Goal: Find specific page/section: Find specific page/section

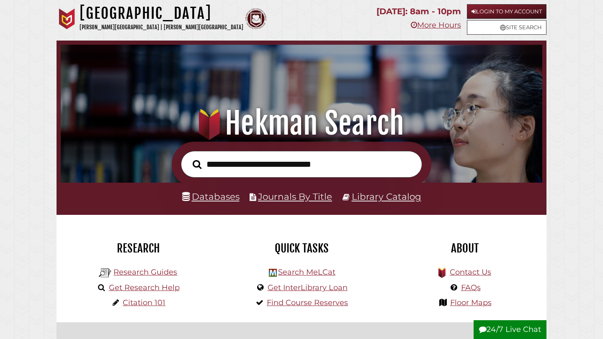
scroll to position [159, 477]
click at [223, 193] on link "Databases" at bounding box center [210, 196] width 57 height 11
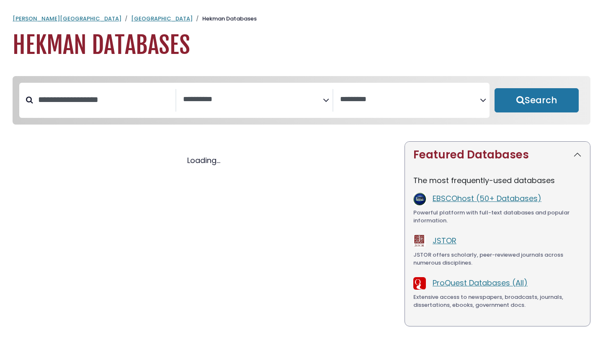
select select "Database Subject Filter"
select select "Database Vendors Filter"
select select "Database Subject Filter"
select select "Database Vendors Filter"
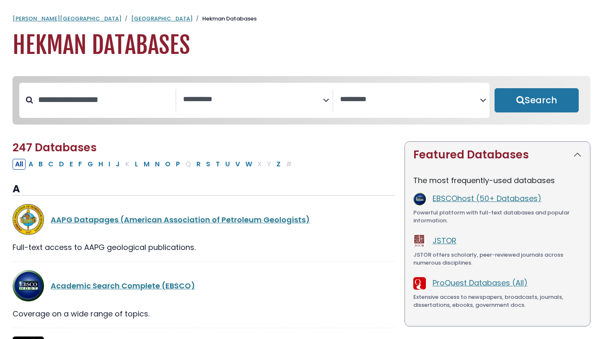
click at [239, 98] on textarea "Search" at bounding box center [253, 99] width 140 height 9
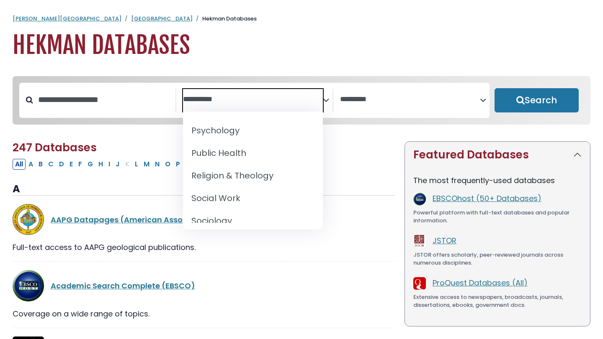
scroll to position [771, 0]
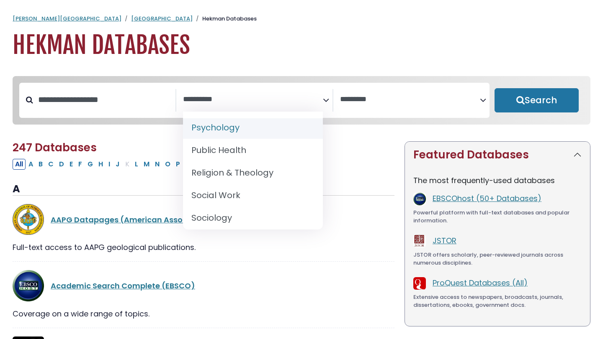
select select "*****"
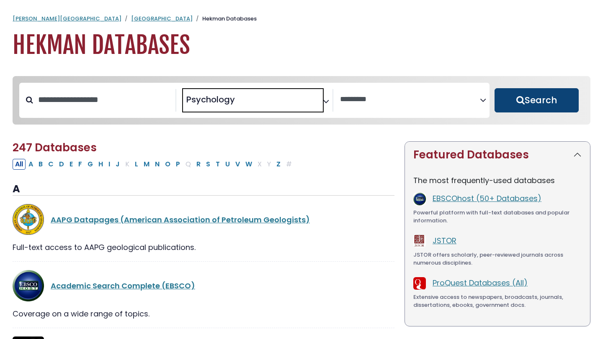
click at [533, 108] on button "Search" at bounding box center [536, 100] width 84 height 24
select select "Database Vendors Filter"
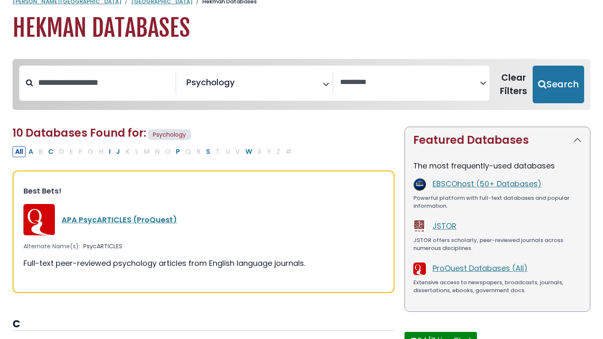
scroll to position [31, 0]
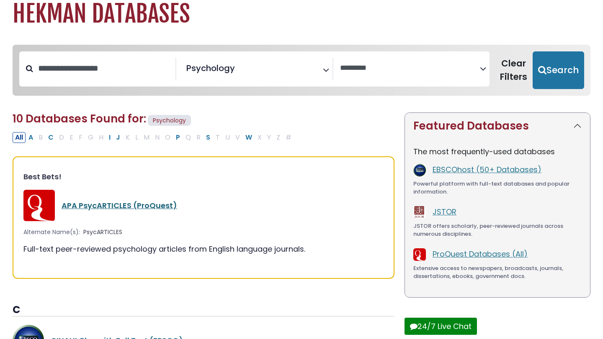
click at [119, 202] on link "APA PsycARTICLES (ProQuest)" at bounding box center [120, 205] width 116 height 10
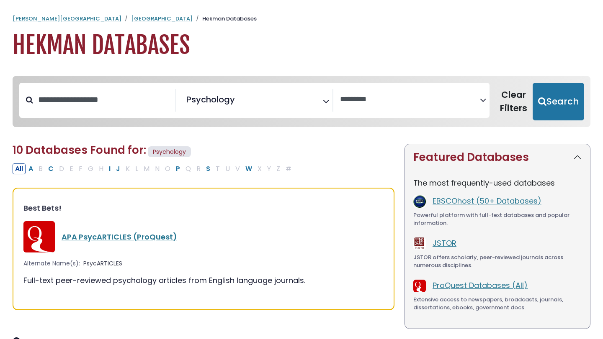
select select "Database Vendors Filter"
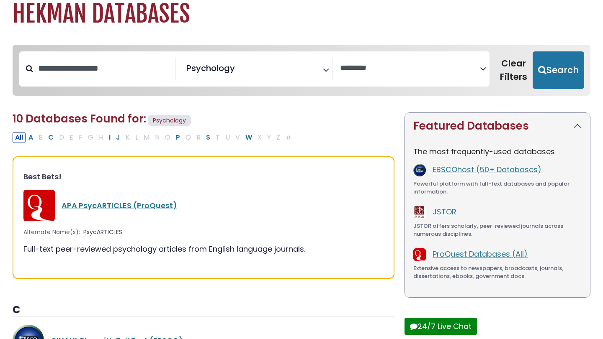
scroll to position [356, 0]
click at [97, 208] on link "APA PsycARTICLES (ProQuest)" at bounding box center [120, 205] width 116 height 10
